Goal: Transaction & Acquisition: Purchase product/service

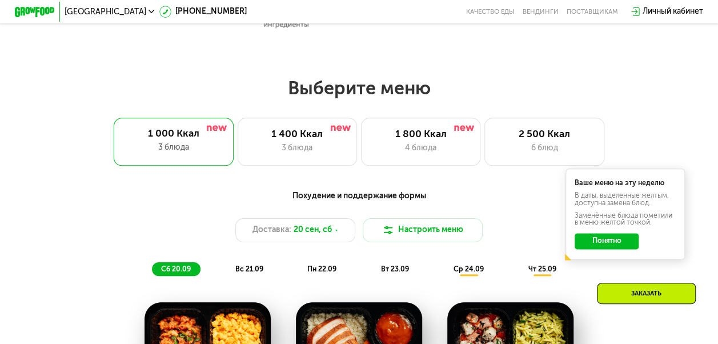
scroll to position [586, 0]
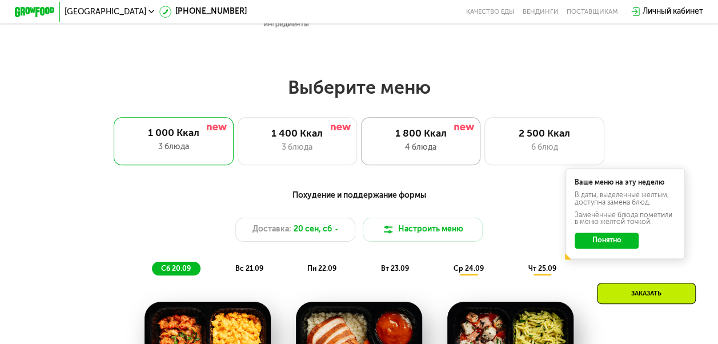
click at [401, 140] on div "1 800 Ккал" at bounding box center [420, 134] width 99 height 12
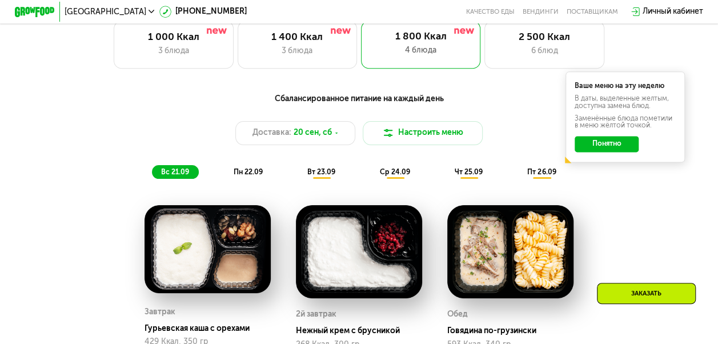
scroll to position [687, 0]
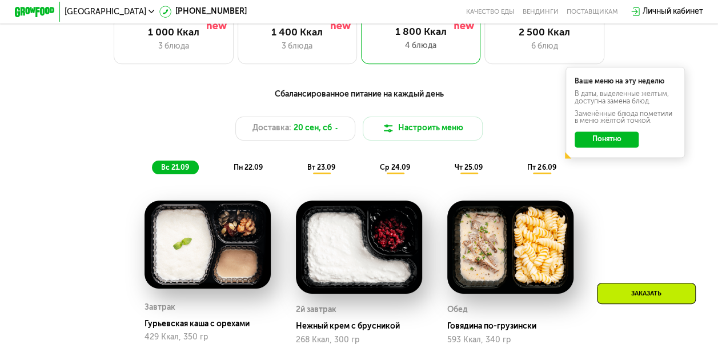
click at [609, 143] on button "Понятно" at bounding box center [607, 139] width 64 height 16
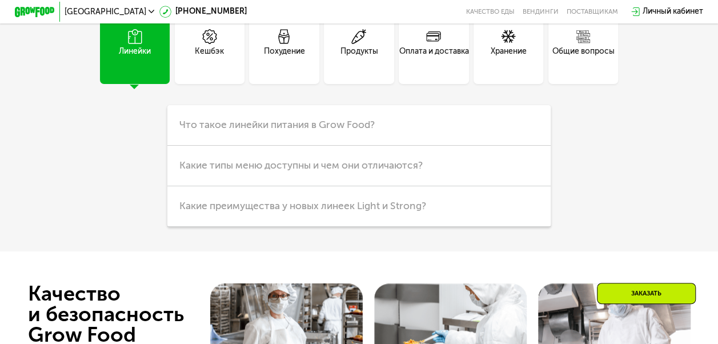
scroll to position [2746, 0]
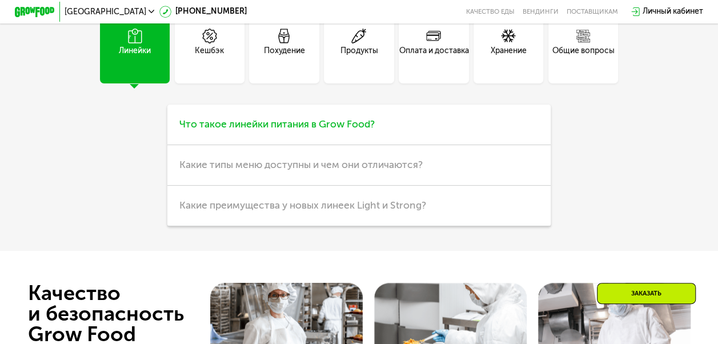
click at [538, 141] on h3 "Что такое линейки питания в Grow Food?" at bounding box center [358, 125] width 383 height 41
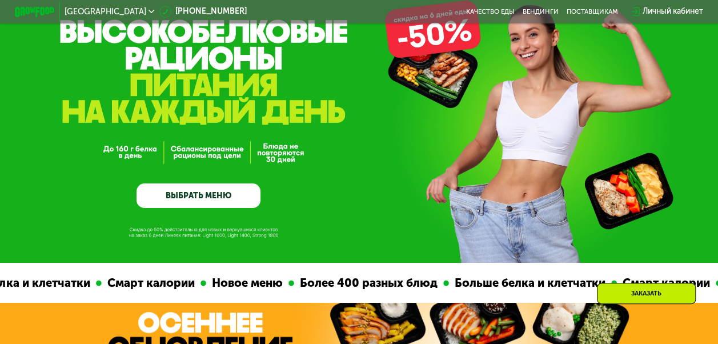
scroll to position [61, 0]
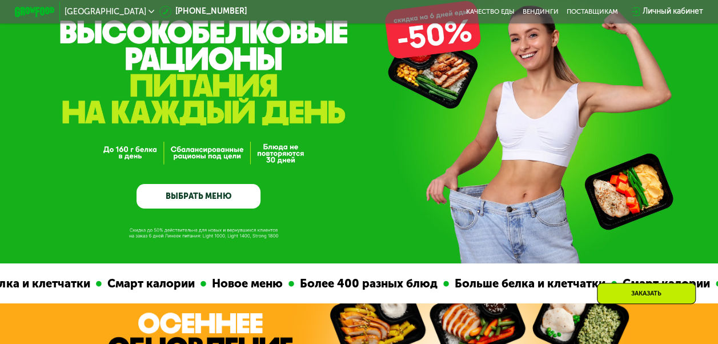
click at [181, 187] on link "ВЫБРАТЬ МЕНЮ" at bounding box center [199, 196] width 124 height 25
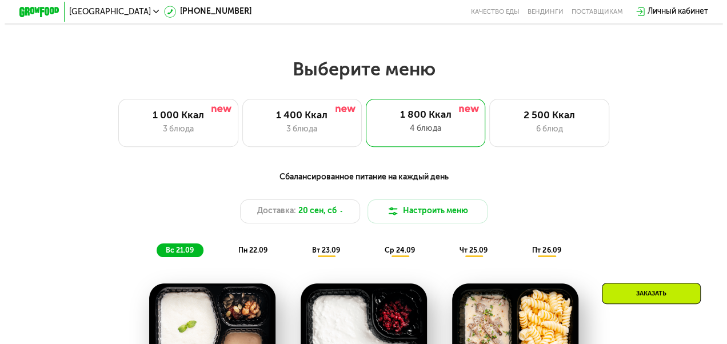
scroll to position [642, 0]
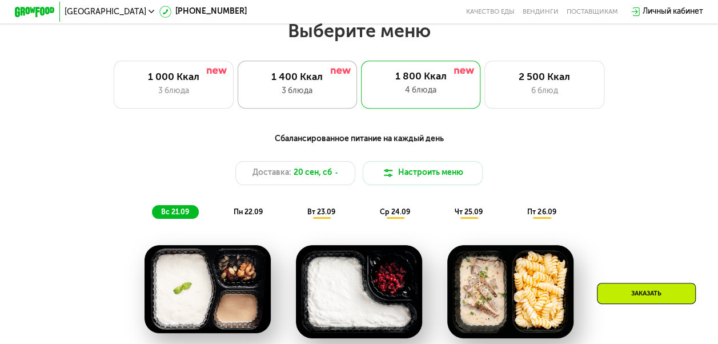
click at [266, 96] on div "3 блюда" at bounding box center [297, 91] width 99 height 12
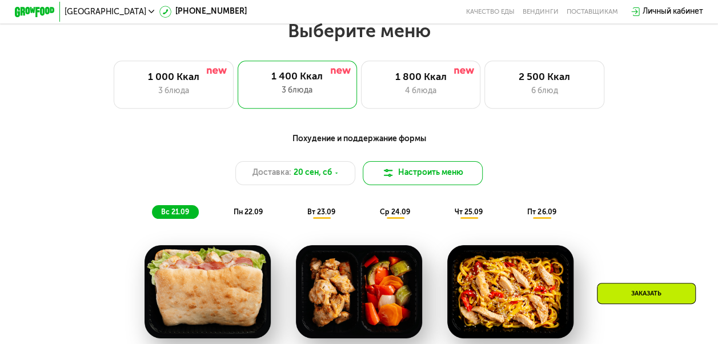
click at [422, 180] on button "Настроить меню" at bounding box center [423, 173] width 120 height 24
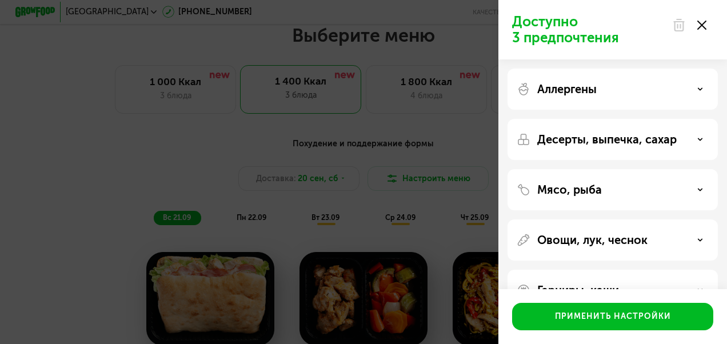
click at [670, 103] on div "Аллергены" at bounding box center [612, 89] width 210 height 41
click at [704, 87] on div "Аллергены" at bounding box center [612, 89] width 192 height 14
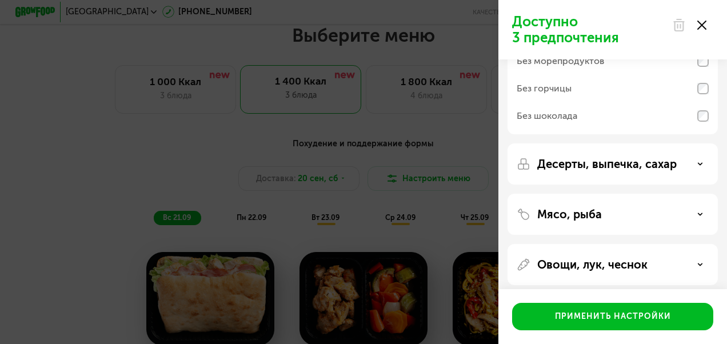
scroll to position [150, 0]
click at [651, 157] on p "Десерты, выпечка, сахар" at bounding box center [606, 164] width 139 height 14
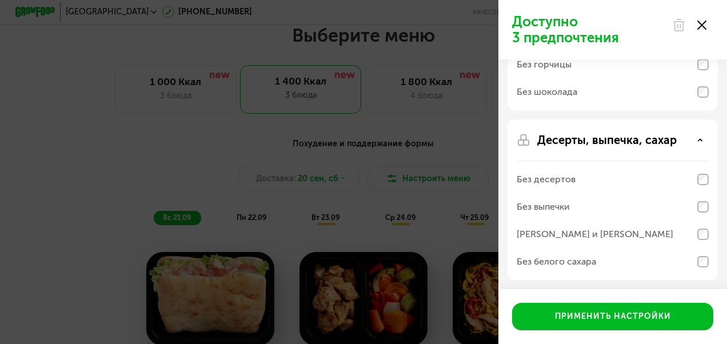
scroll to position [174, 0]
click at [664, 143] on p "Десерты, выпечка, сахар" at bounding box center [606, 140] width 139 height 14
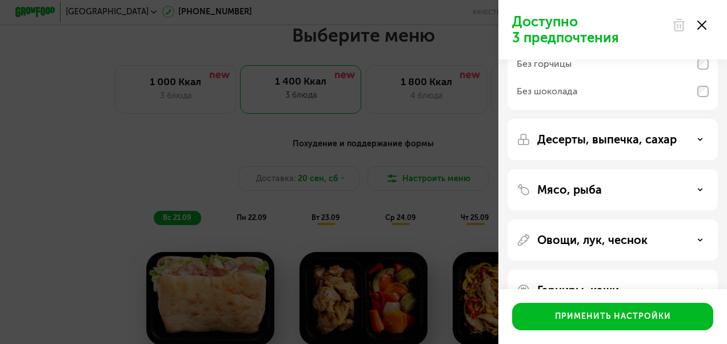
scroll to position [207, 0]
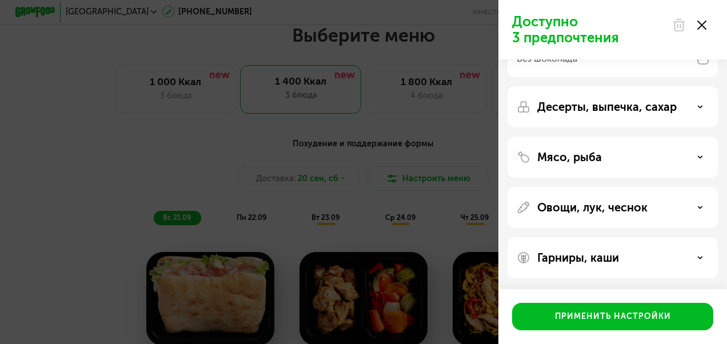
click at [664, 143] on div "Мясо, рыба" at bounding box center [612, 157] width 210 height 41
click at [664, 150] on div "Мясо, рыба" at bounding box center [612, 157] width 192 height 14
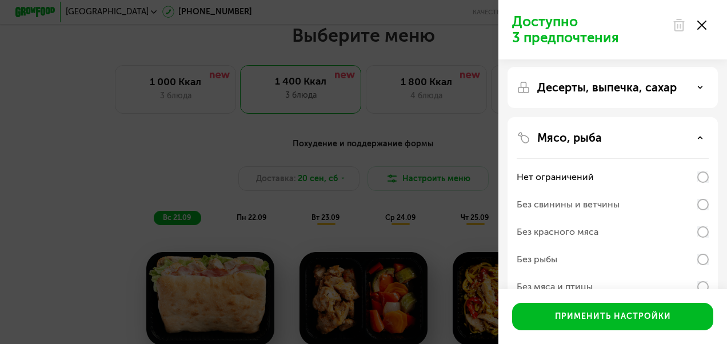
scroll to position [242, 0]
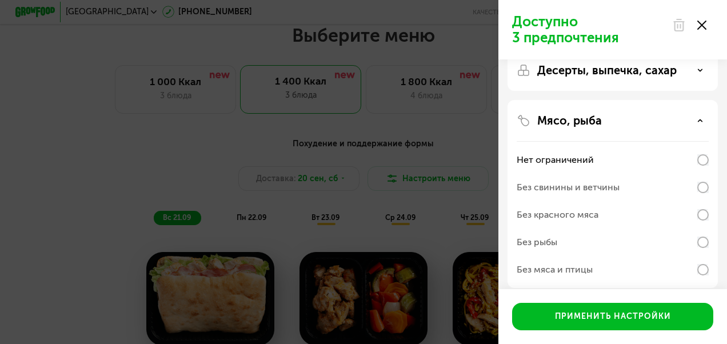
click at [687, 121] on div "Мясо, рыба" at bounding box center [612, 121] width 192 height 14
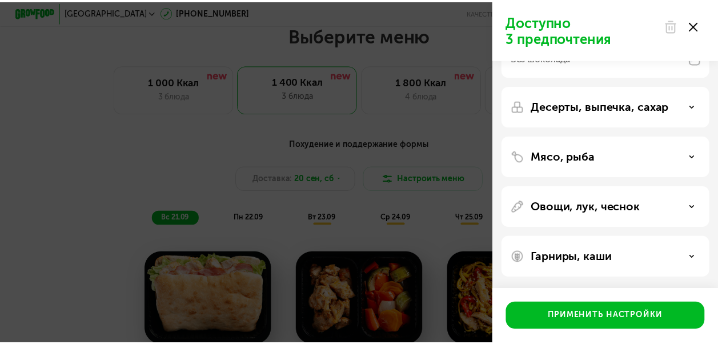
scroll to position [207, 0]
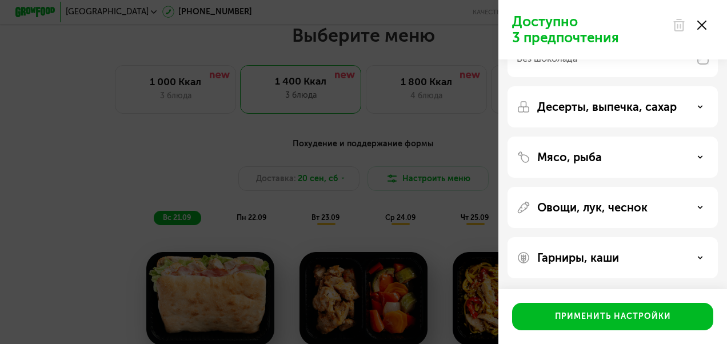
click at [704, 23] on use at bounding box center [701, 25] width 9 height 9
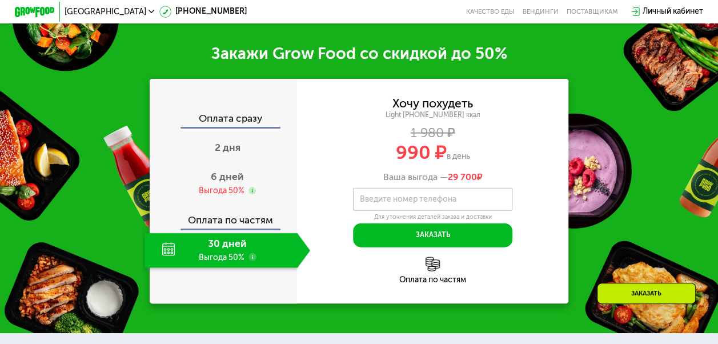
scroll to position [1200, 0]
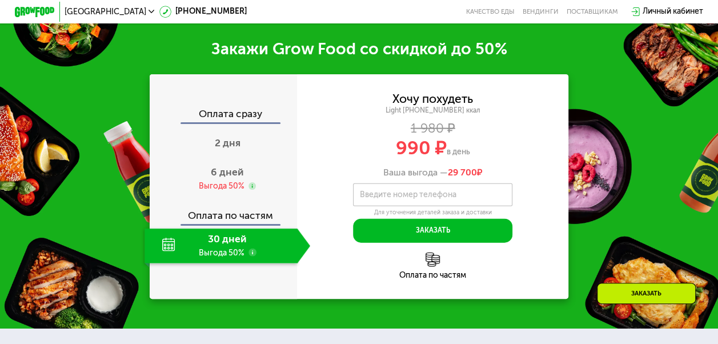
click at [234, 257] on div "30 дней Выгода 50%" at bounding box center [221, 246] width 153 height 35
click at [249, 256] on use at bounding box center [253, 253] width 8 height 8
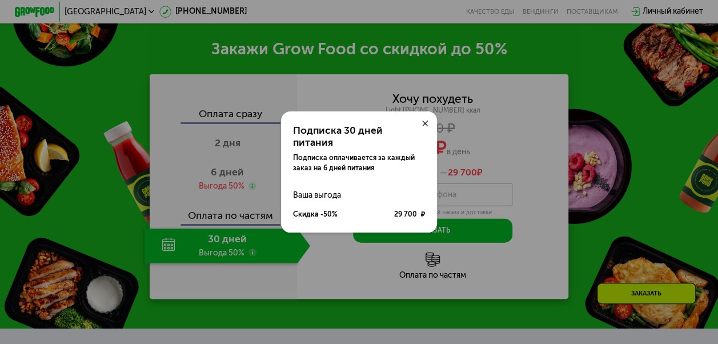
click at [423, 125] on div at bounding box center [425, 123] width 24 height 24
click at [426, 126] on use at bounding box center [425, 124] width 6 height 6
